Goal: Task Accomplishment & Management: Complete application form

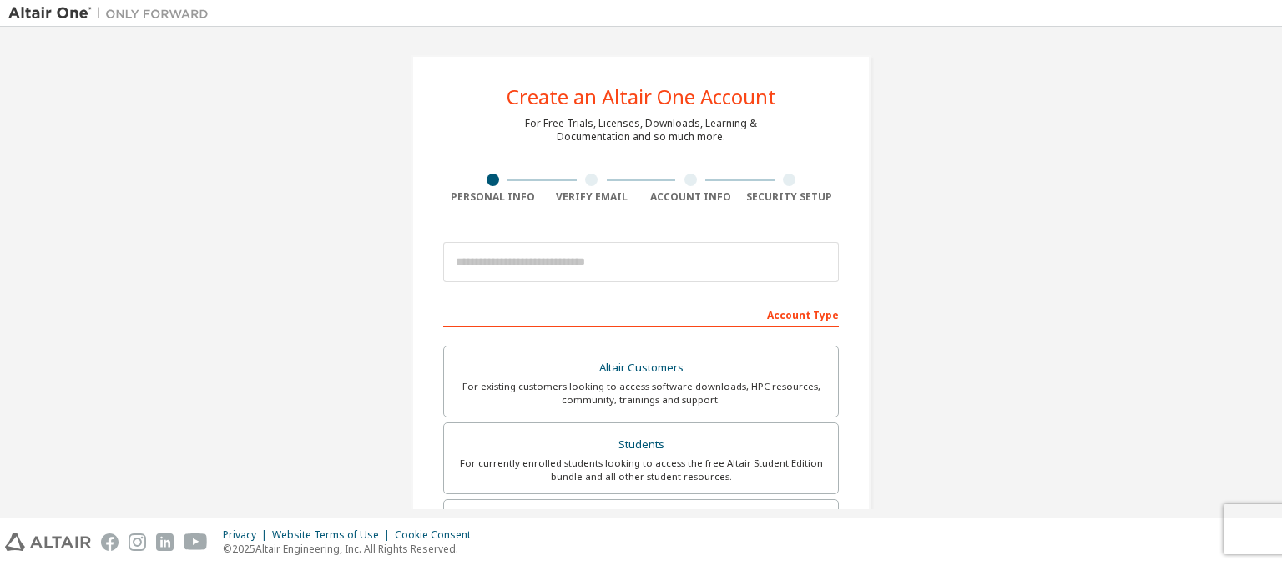
scroll to position [190, 0]
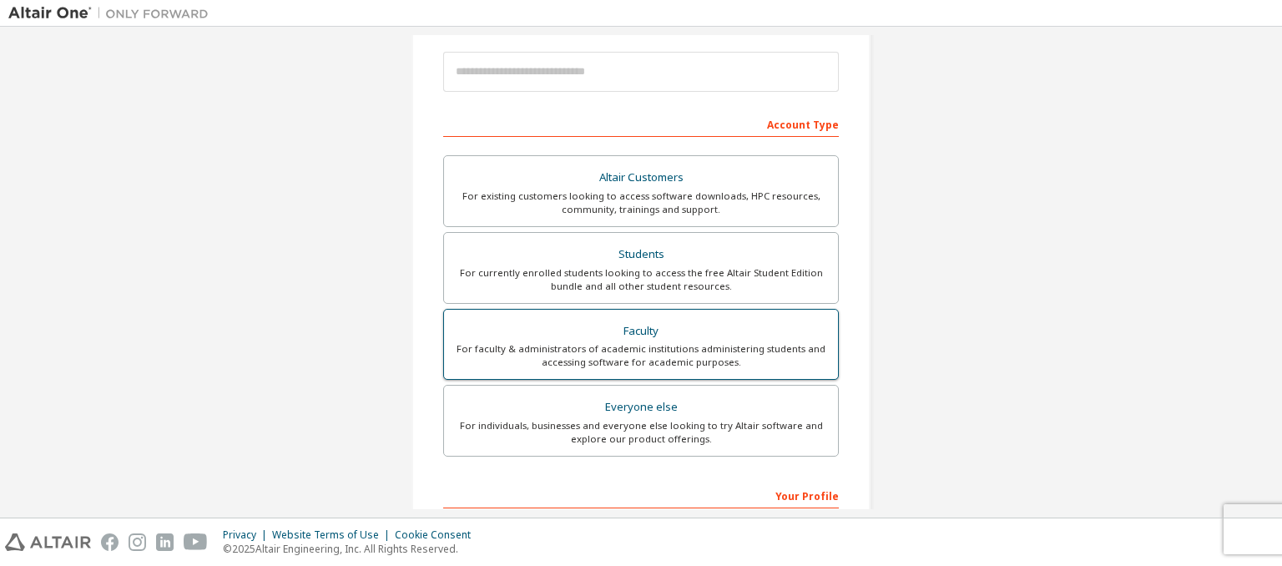
click at [671, 345] on div "For faculty & administrators of academic institutions administering students an…" at bounding box center [641, 355] width 374 height 27
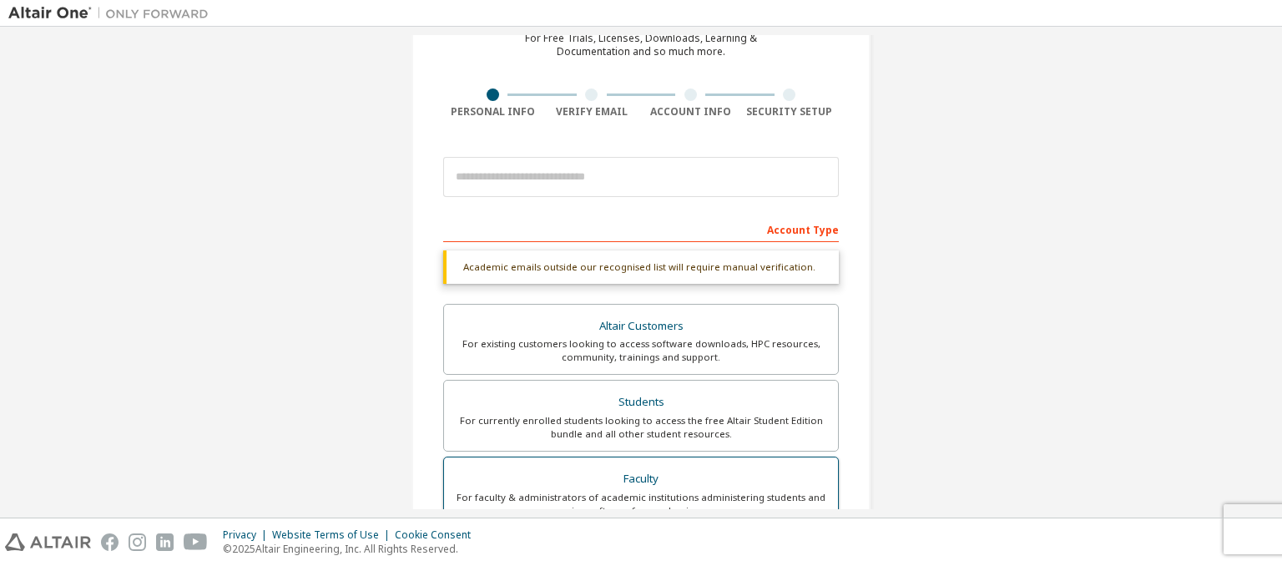
scroll to position [80, 0]
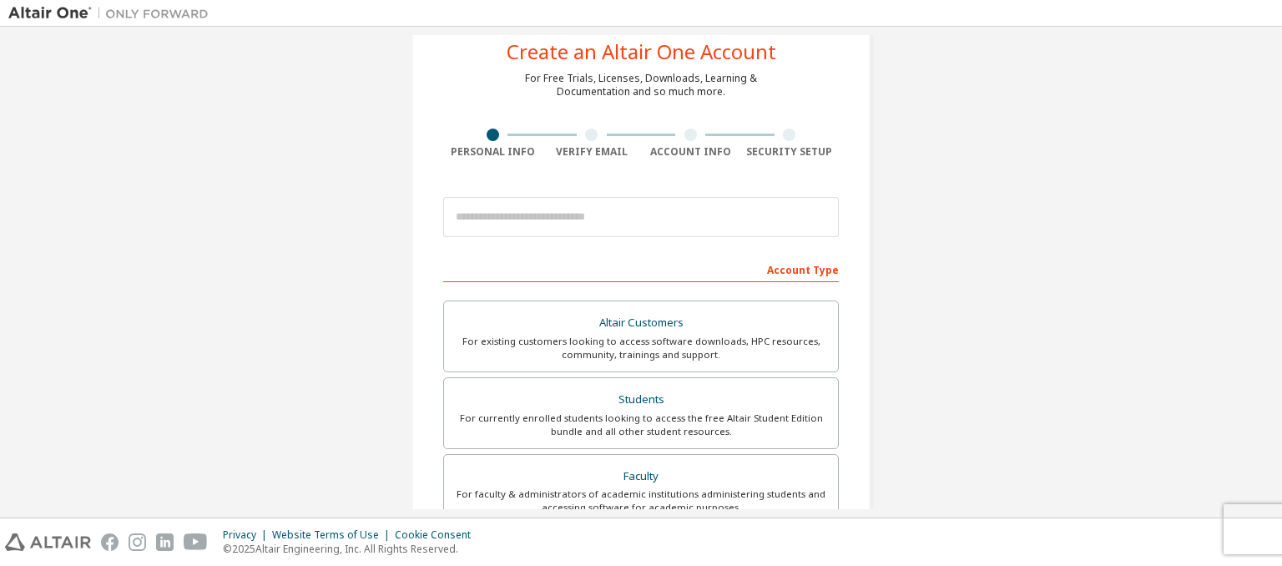
scroll to position [43, 0]
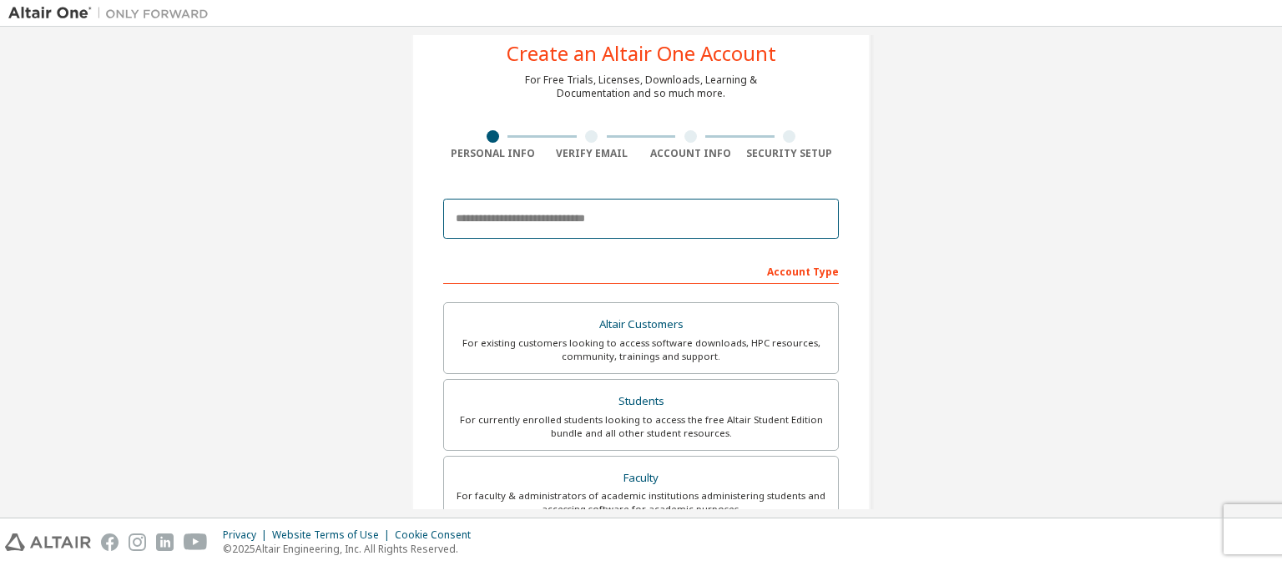
click at [542, 214] on input "email" at bounding box center [641, 219] width 396 height 40
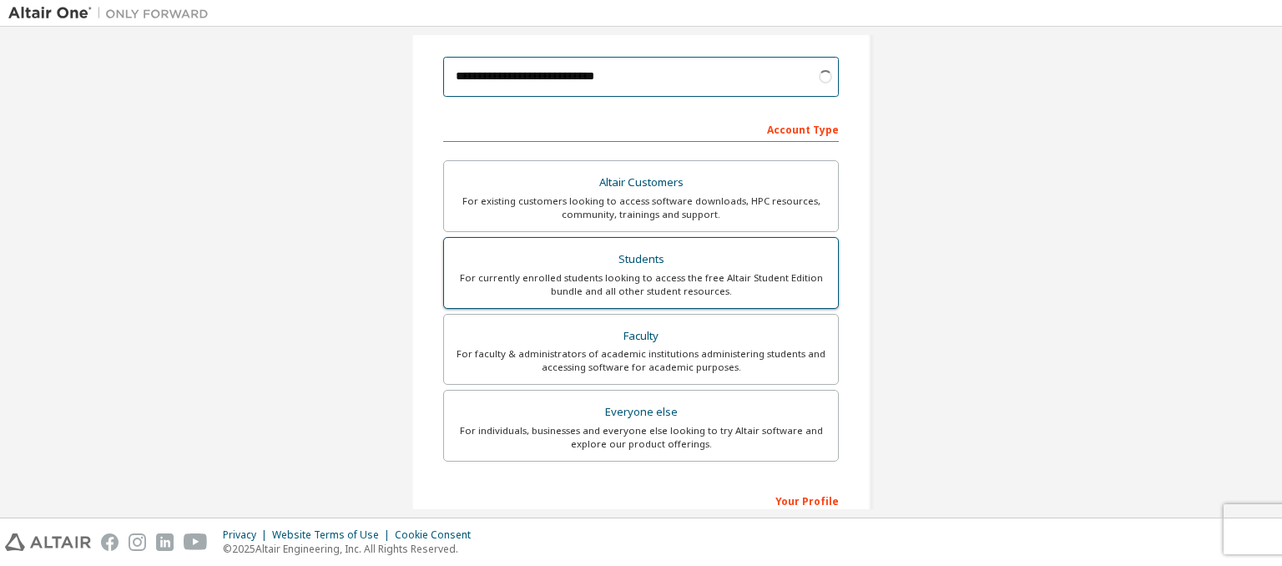
scroll to position [186, 0]
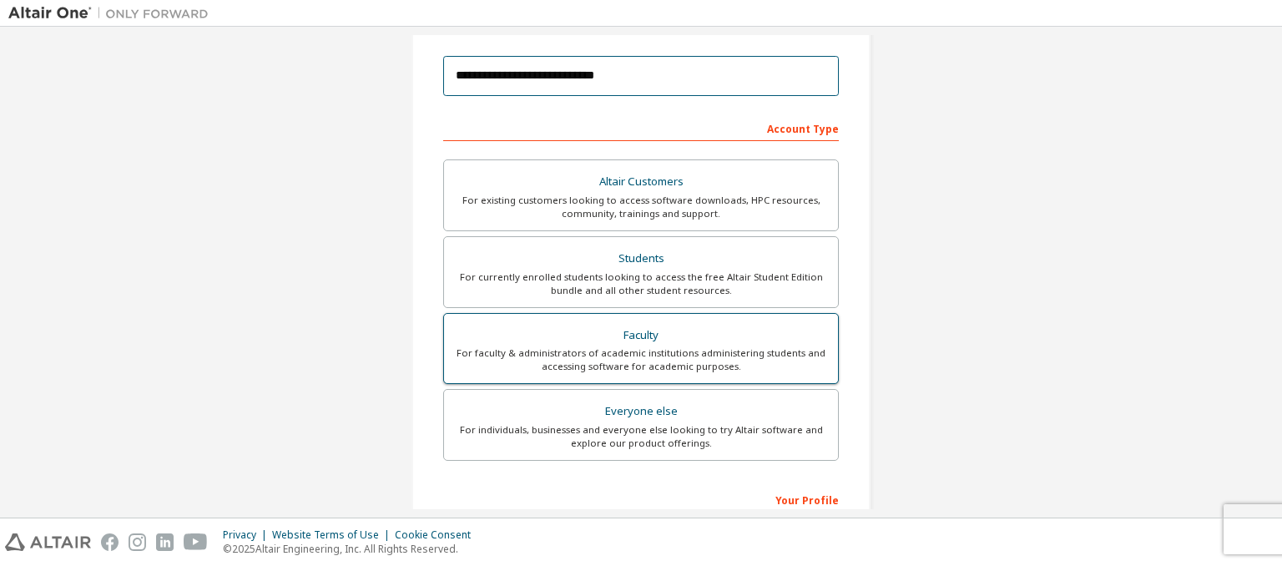
type input "**********"
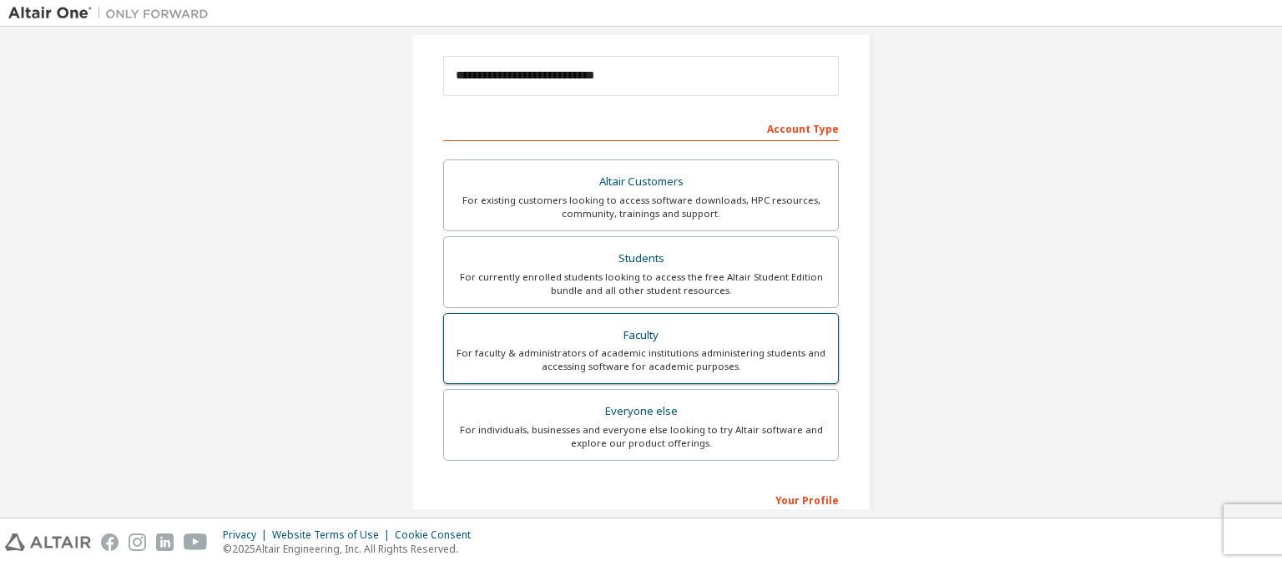
click at [593, 365] on div "For faculty & administrators of academic institutions administering students an…" at bounding box center [641, 359] width 374 height 27
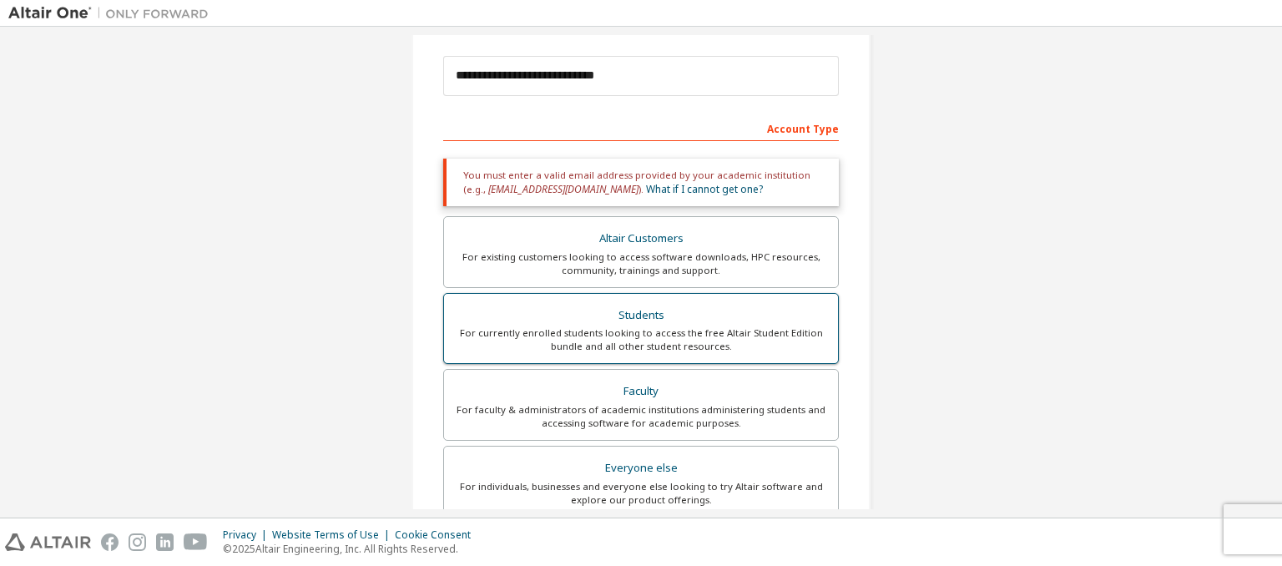
click at [594, 335] on div "For currently enrolled students looking to access the free Altair Student Editi…" at bounding box center [641, 339] width 374 height 27
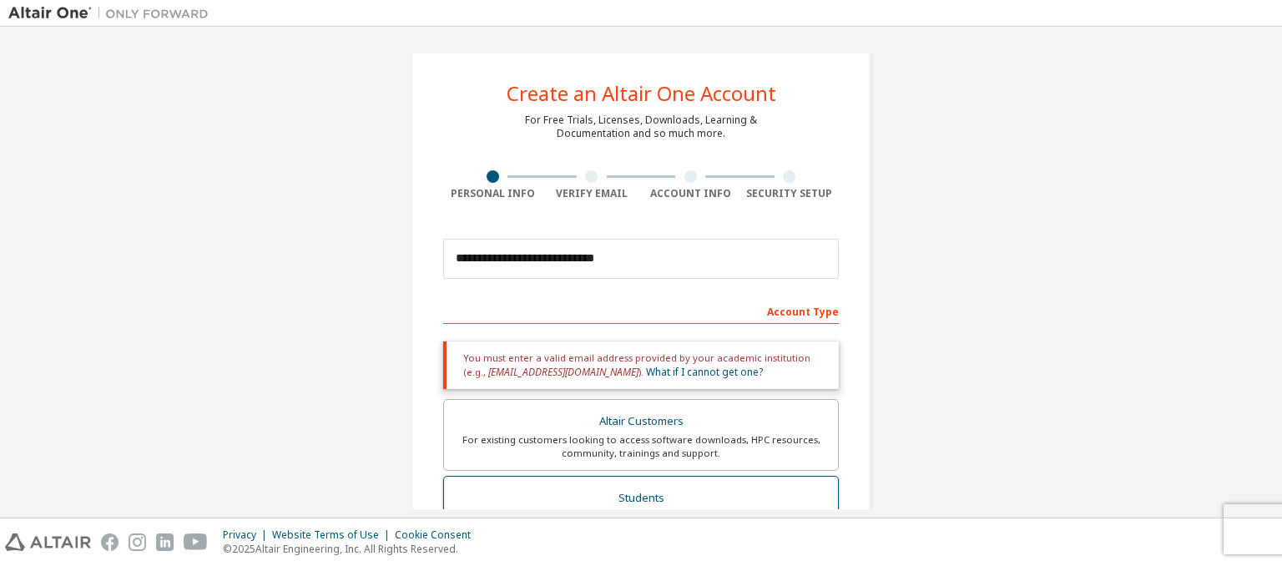
scroll to position [0, 0]
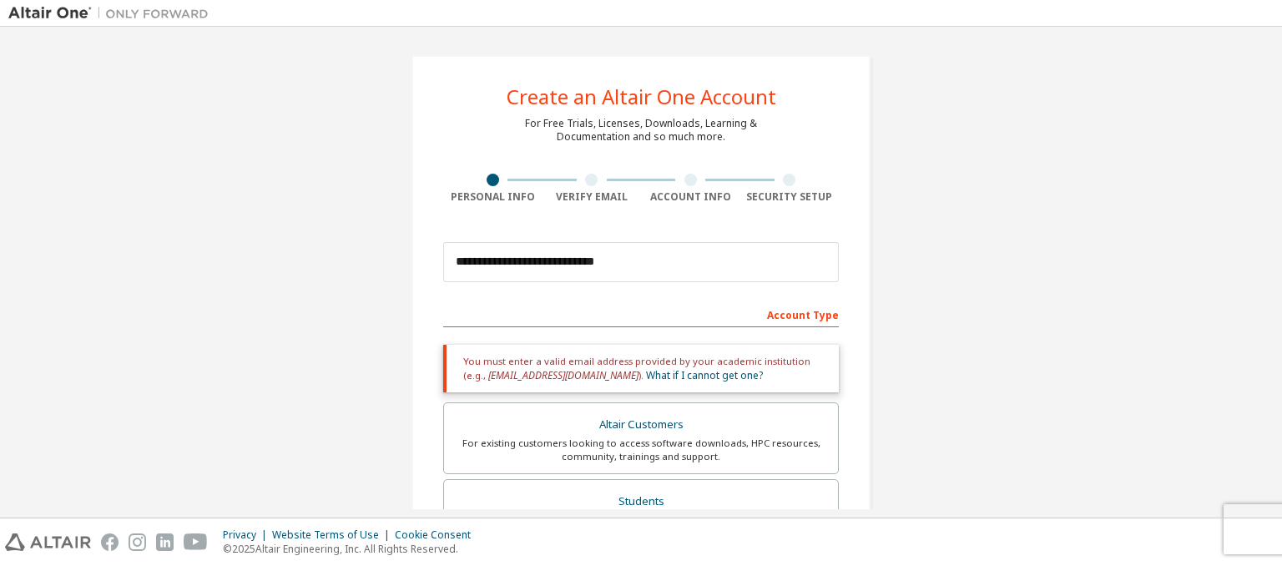
click at [787, 315] on div "Account Type" at bounding box center [641, 313] width 396 height 27
click at [664, 499] on div "Students" at bounding box center [641, 501] width 374 height 23
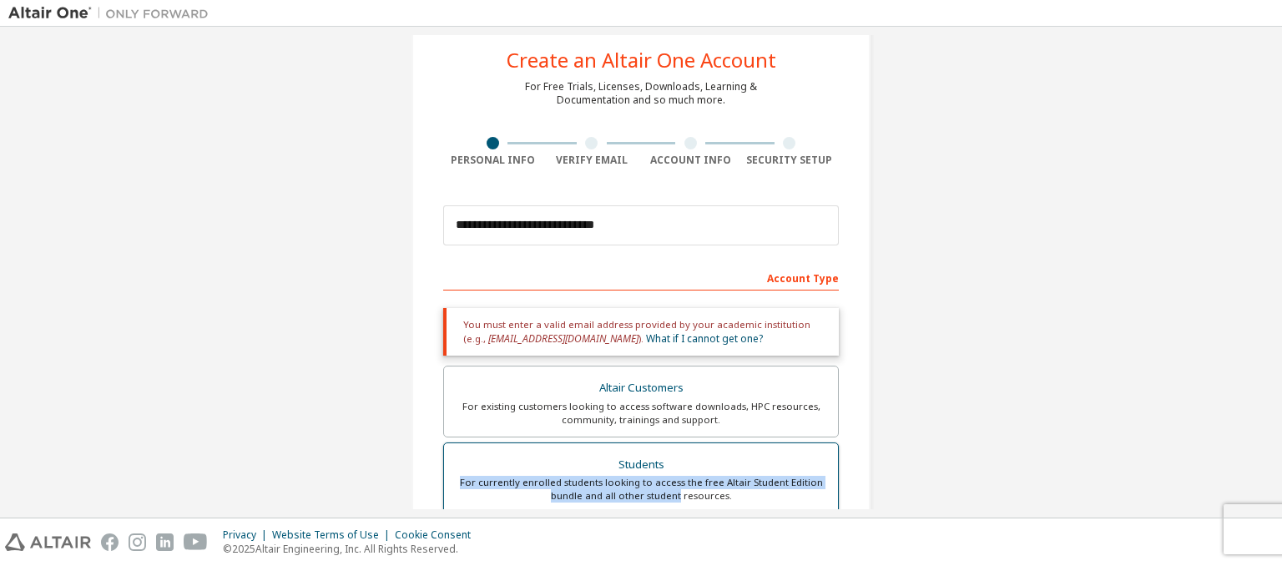
click at [664, 499] on div "Altair Customers For existing customers looking to access software downloads, H…" at bounding box center [641, 518] width 396 height 306
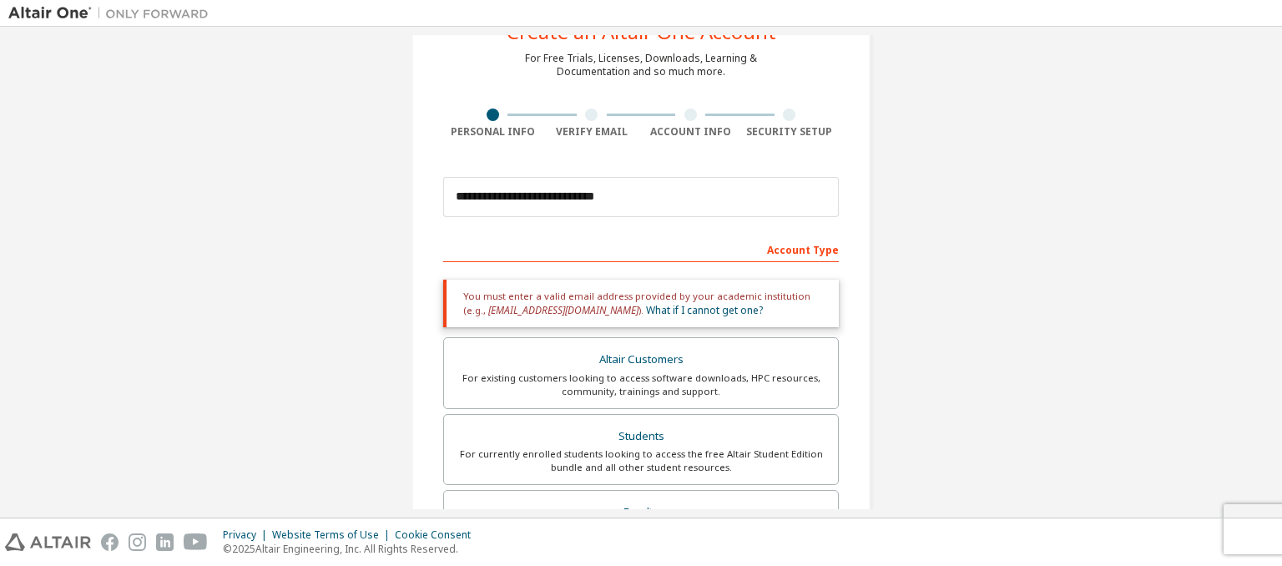
click at [624, 251] on div "Account Type" at bounding box center [641, 248] width 396 height 27
drag, startPoint x: 627, startPoint y: 239, endPoint x: 787, endPoint y: 242, distance: 160.2
click at [787, 242] on div "Account Type" at bounding box center [641, 248] width 396 height 27
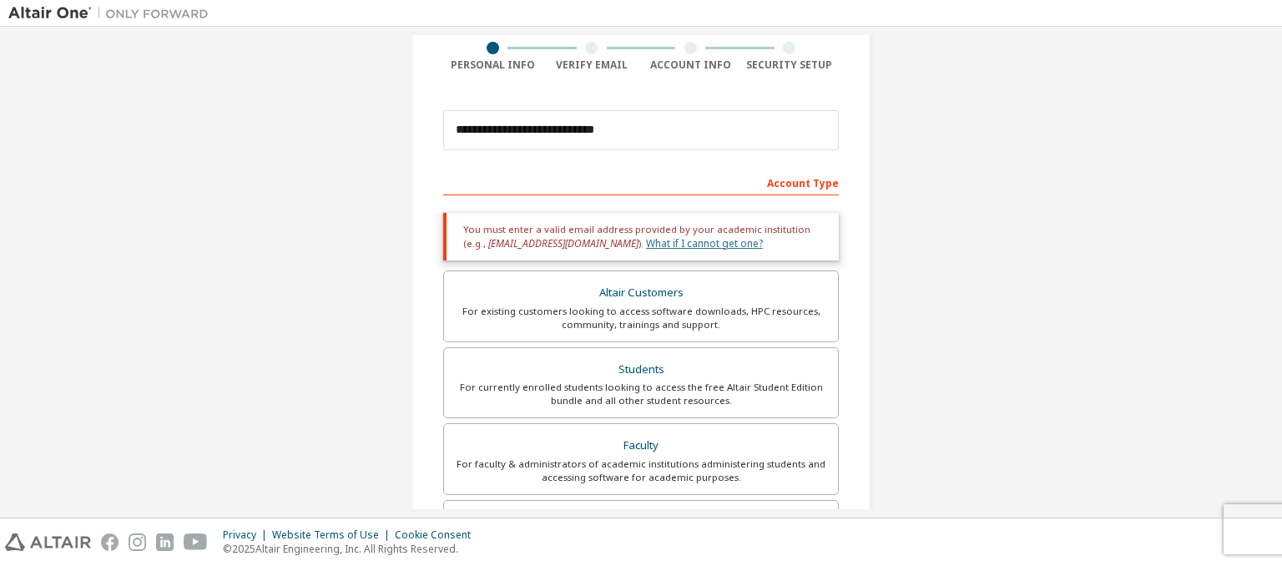
scroll to position [130, 0]
click at [881, 318] on div "**********" at bounding box center [640, 375] width 499 height 940
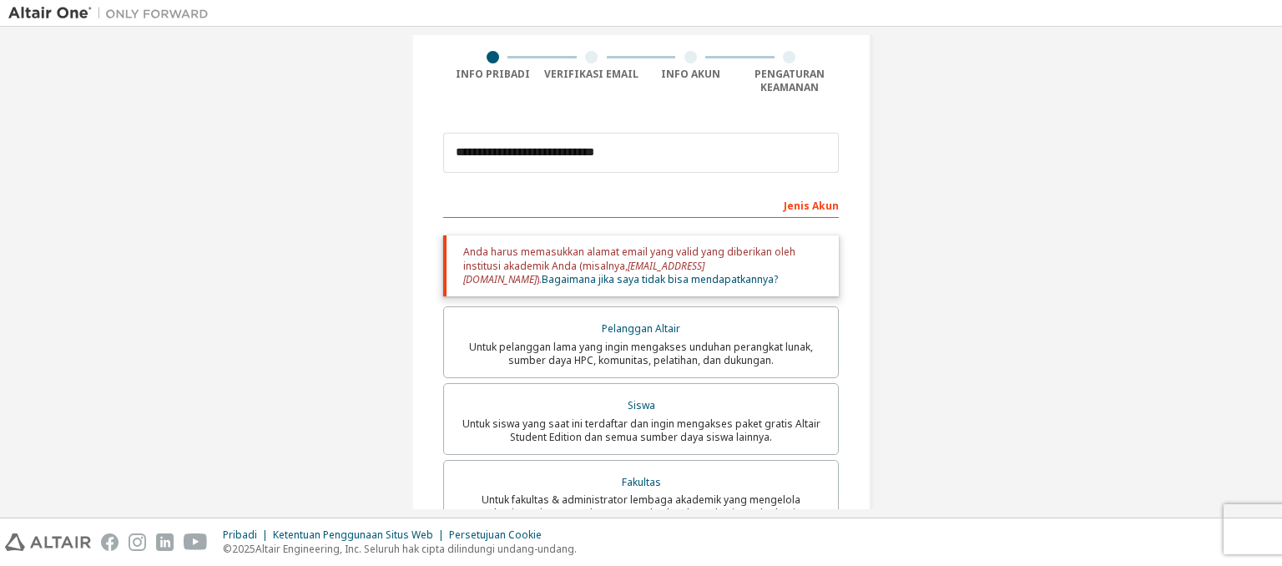
scroll to position [126, 0]
click at [727, 142] on input "**********" at bounding box center [641, 154] width 396 height 40
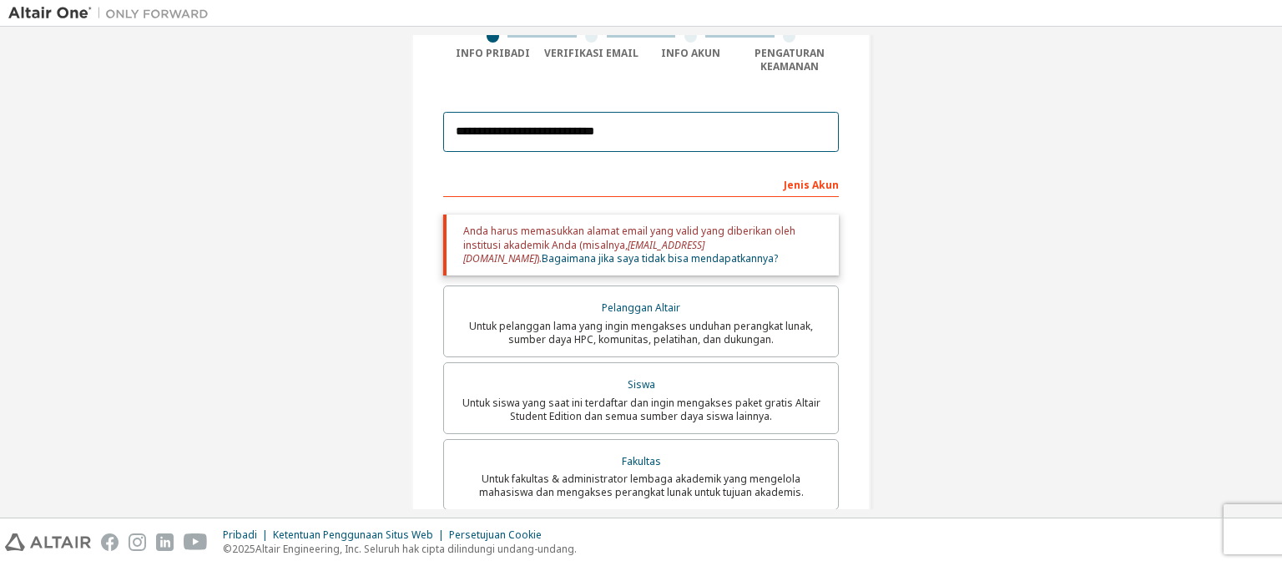
scroll to position [131, 0]
